Goal: Check status: Check status

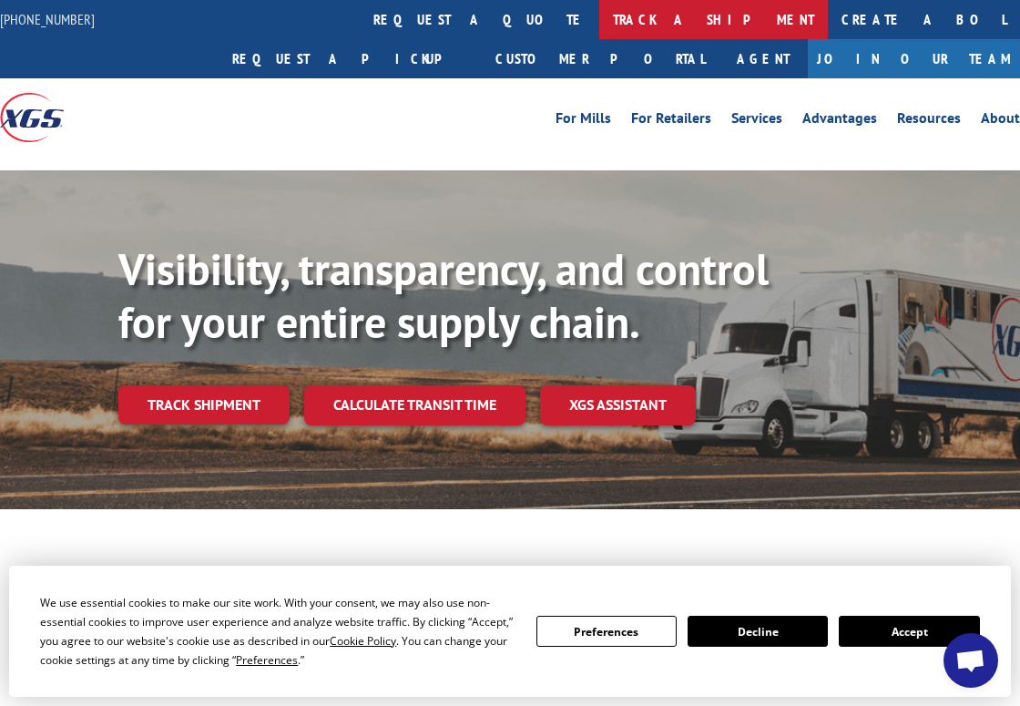
click at [600, 25] on link "track a shipment" at bounding box center [714, 19] width 229 height 39
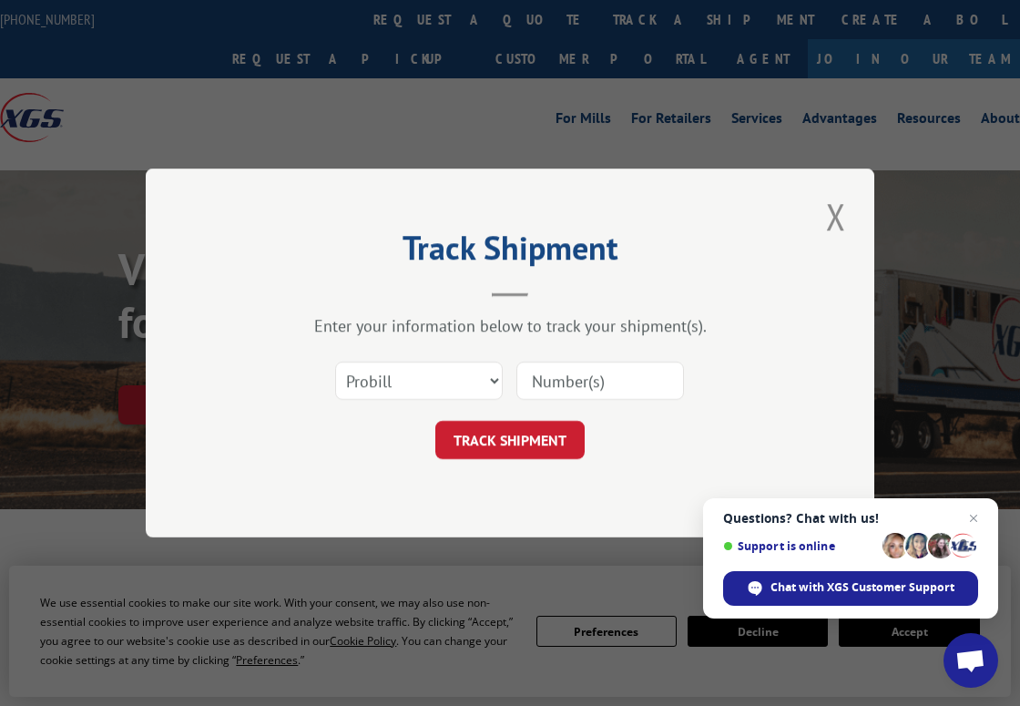
click at [559, 387] on input at bounding box center [601, 381] width 168 height 38
paste input "16955874"
type input "16955874"
click at [507, 451] on button "TRACK SHIPMENT" at bounding box center [510, 440] width 149 height 38
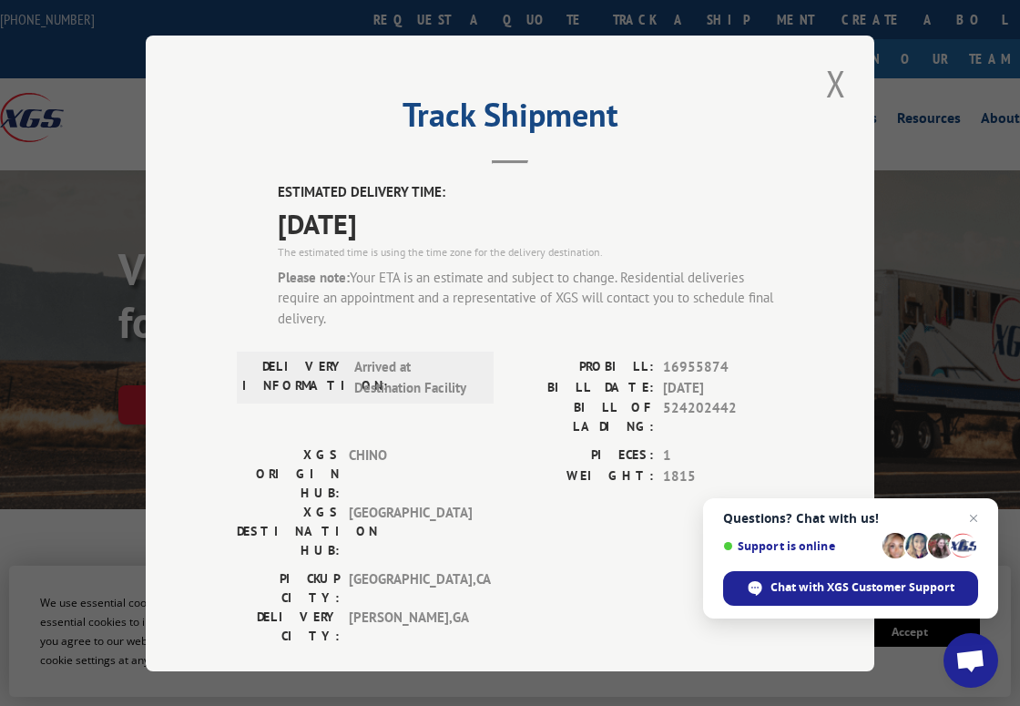
scroll to position [182, 0]
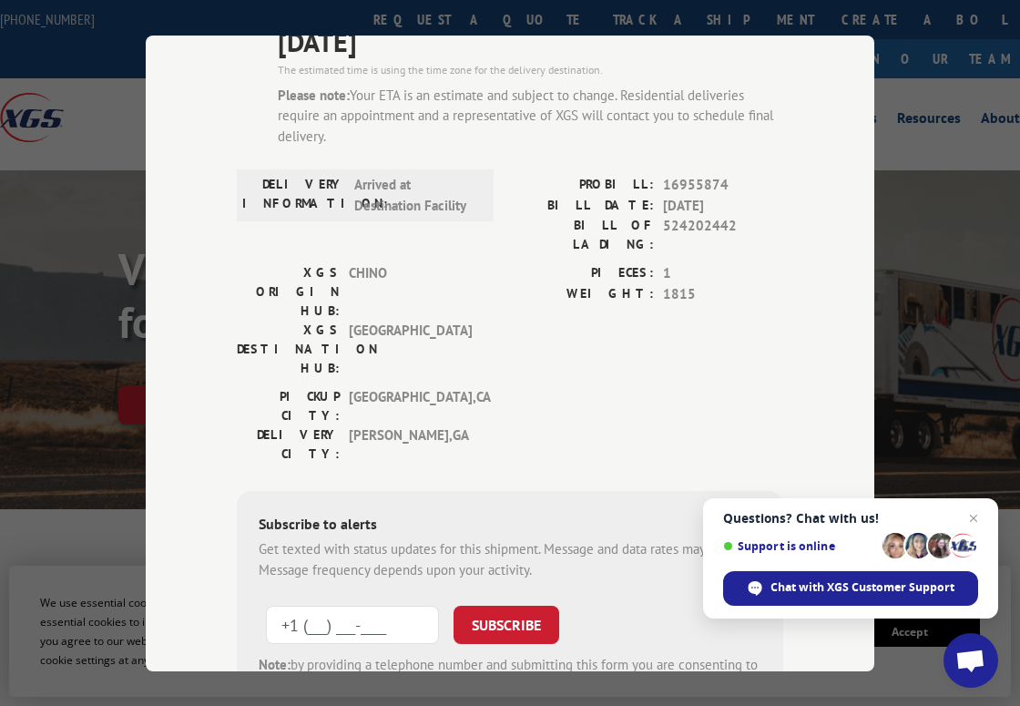
click at [321, 606] on input "+1 (___) ___-____" at bounding box center [352, 625] width 173 height 38
type input "[PHONE_NUMBER]"
click at [497, 606] on button "SUBSCRIBE" at bounding box center [507, 625] width 106 height 38
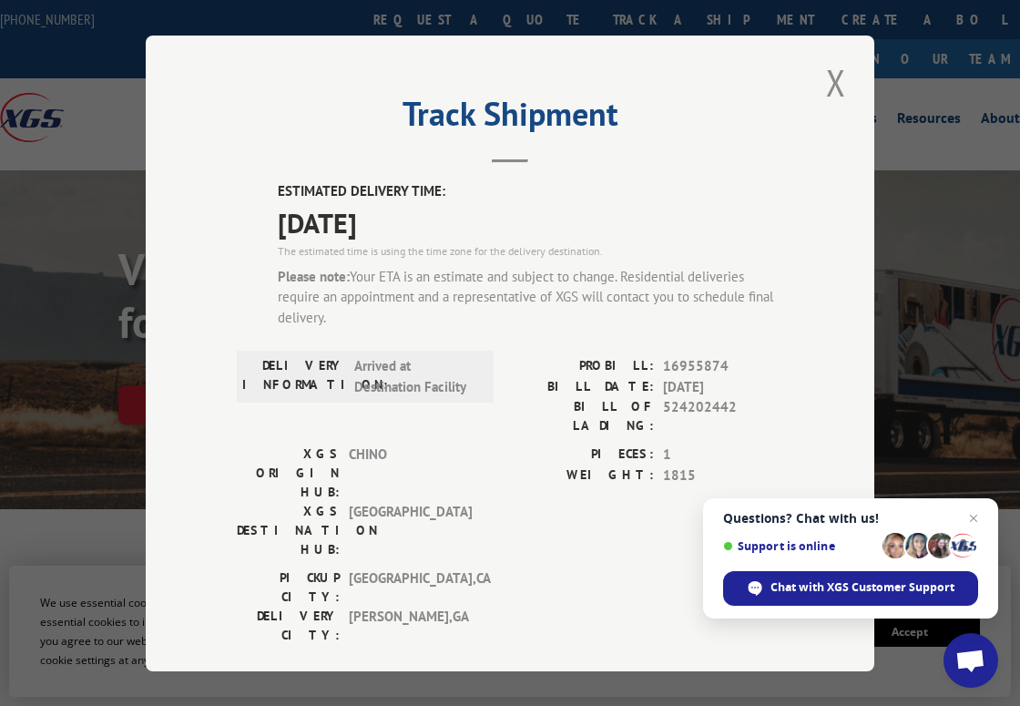
scroll to position [0, 0]
click at [978, 517] on span "Open chat" at bounding box center [974, 518] width 23 height 23
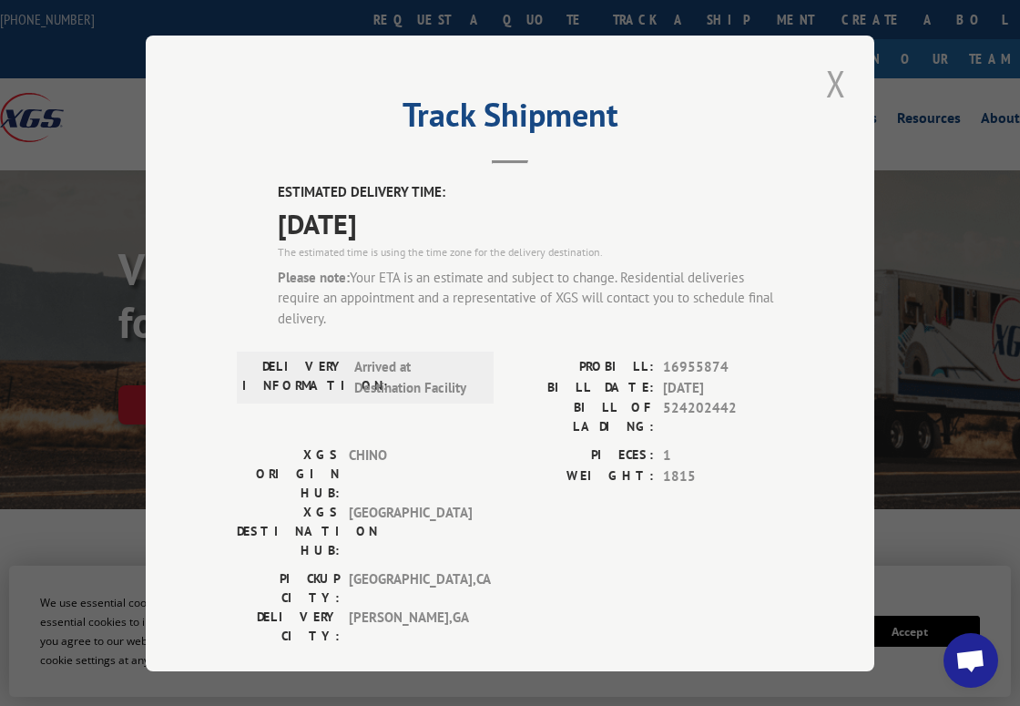
click at [826, 77] on button "Close modal" at bounding box center [836, 83] width 31 height 50
